Goal: Information Seeking & Learning: Learn about a topic

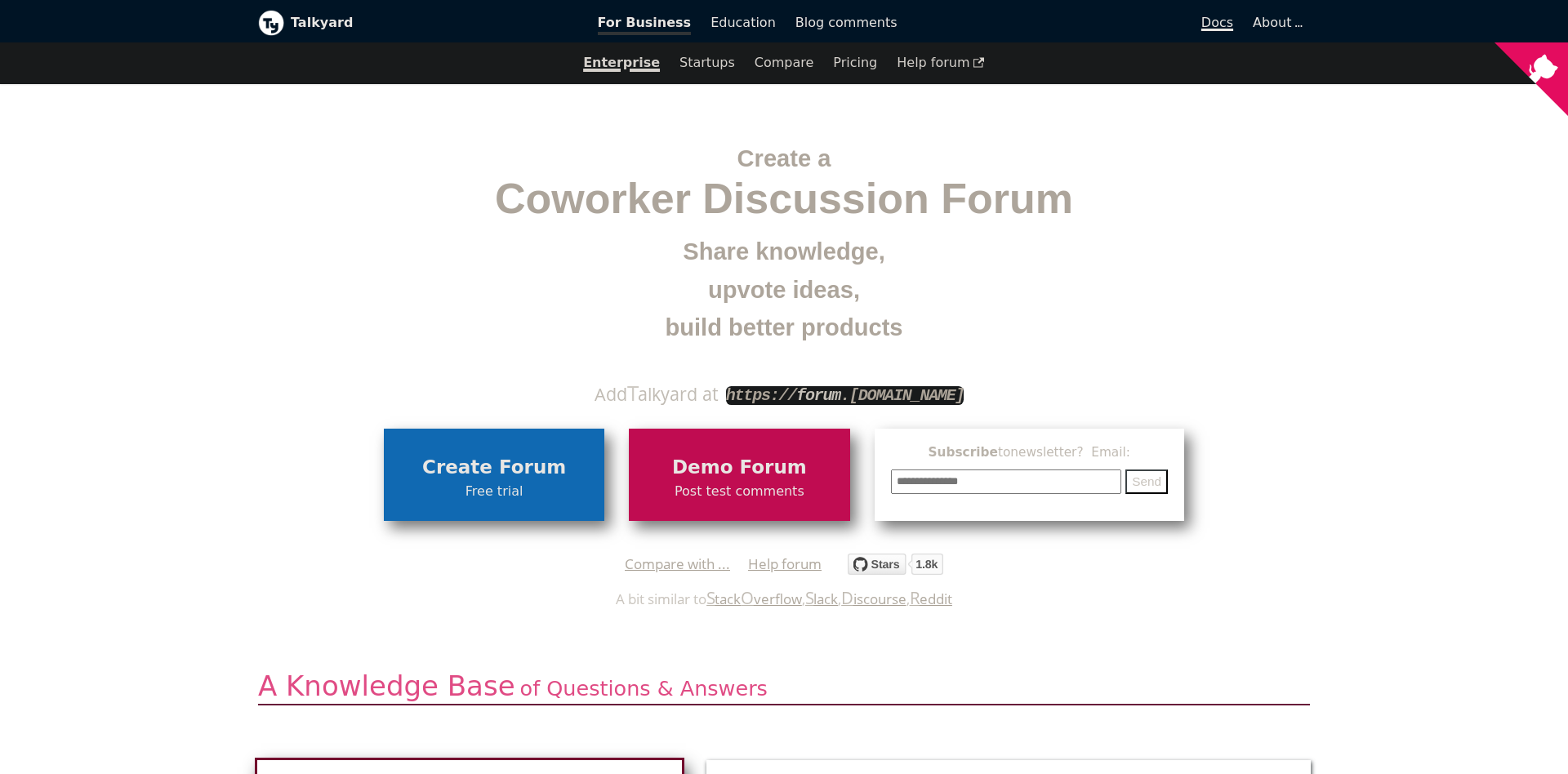
click at [1220, 33] on link "Docs" at bounding box center [1076, 22] width 337 height 28
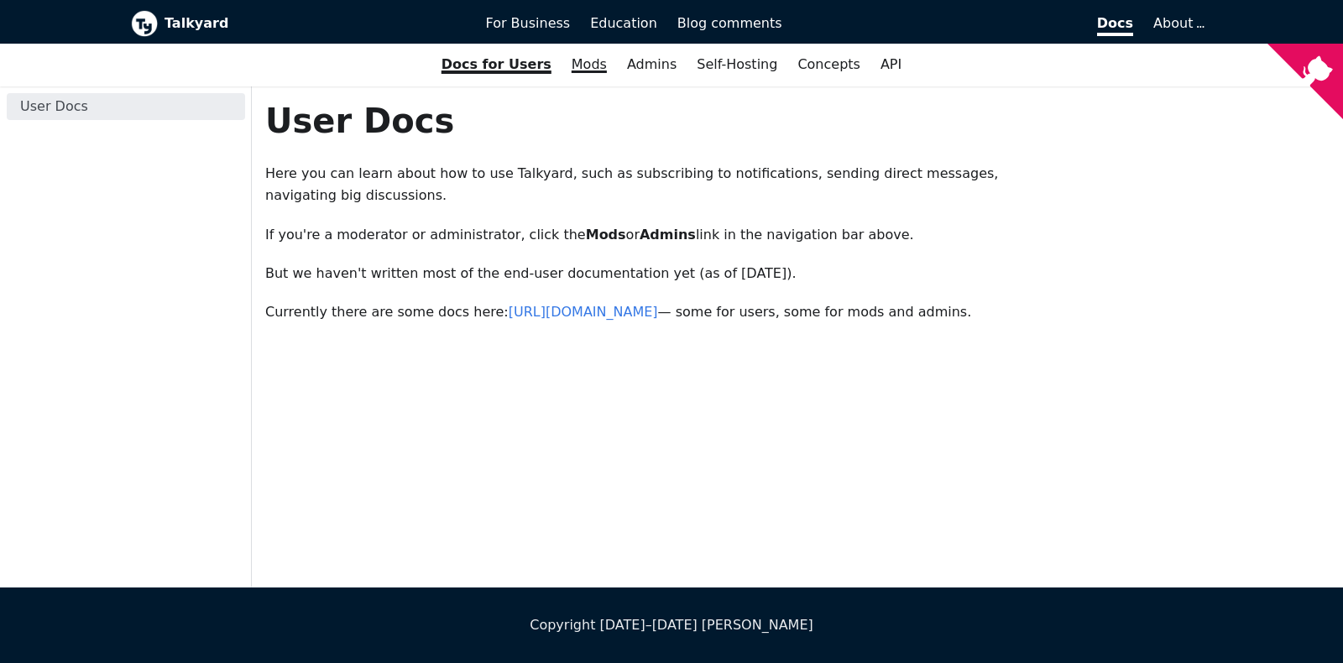
click at [607, 73] on link "Mods" at bounding box center [589, 64] width 55 height 29
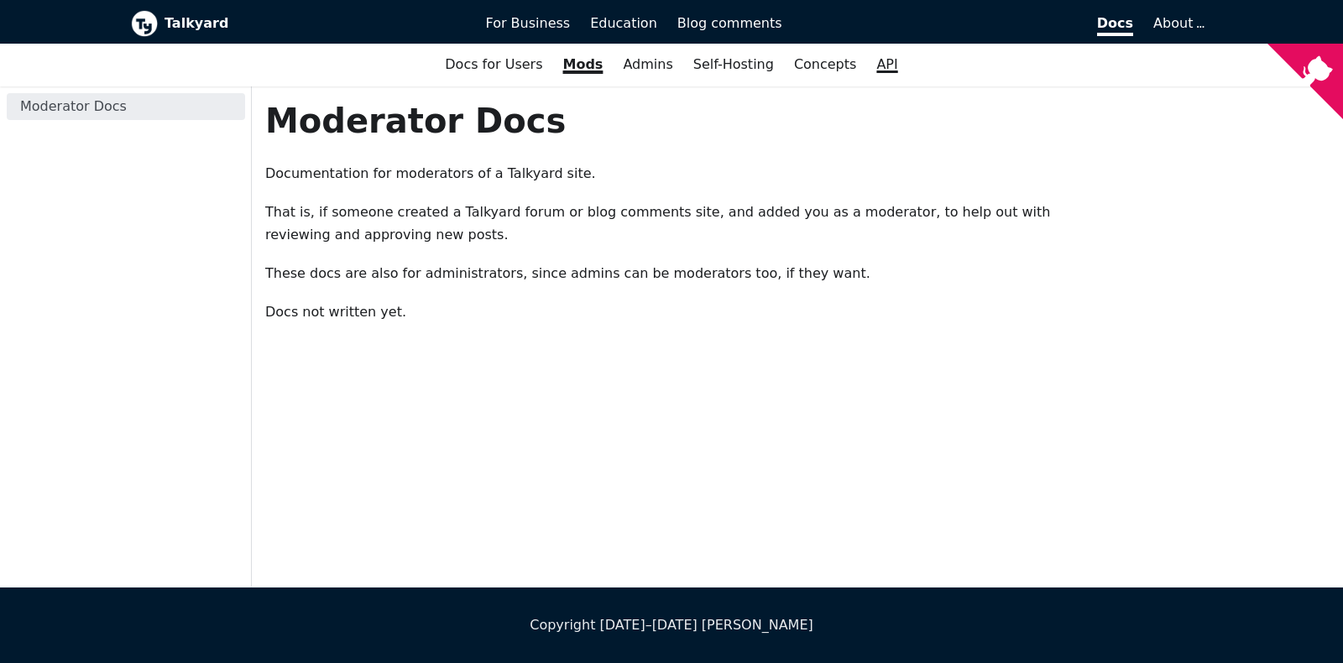
click at [867, 65] on link "API" at bounding box center [887, 64] width 41 height 29
